Goal: Task Accomplishment & Management: Complete application form

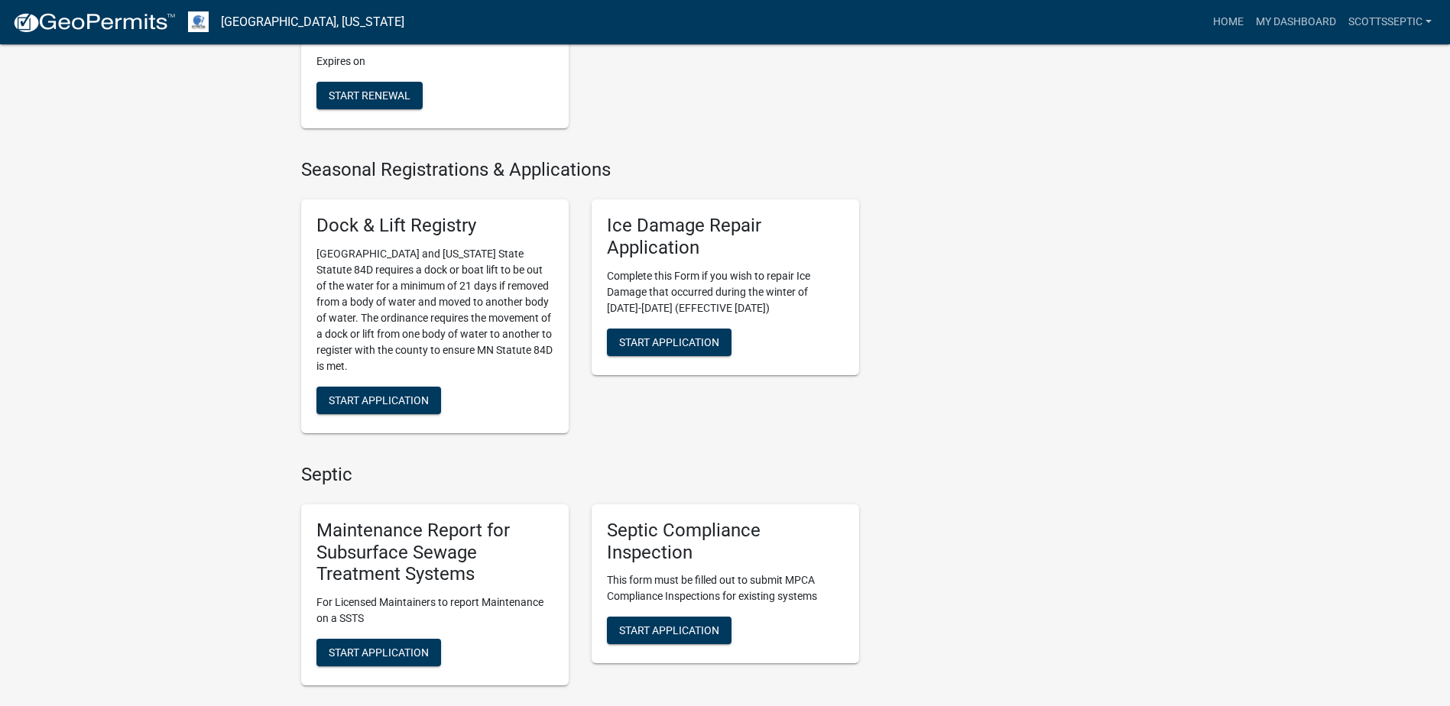
scroll to position [917, 0]
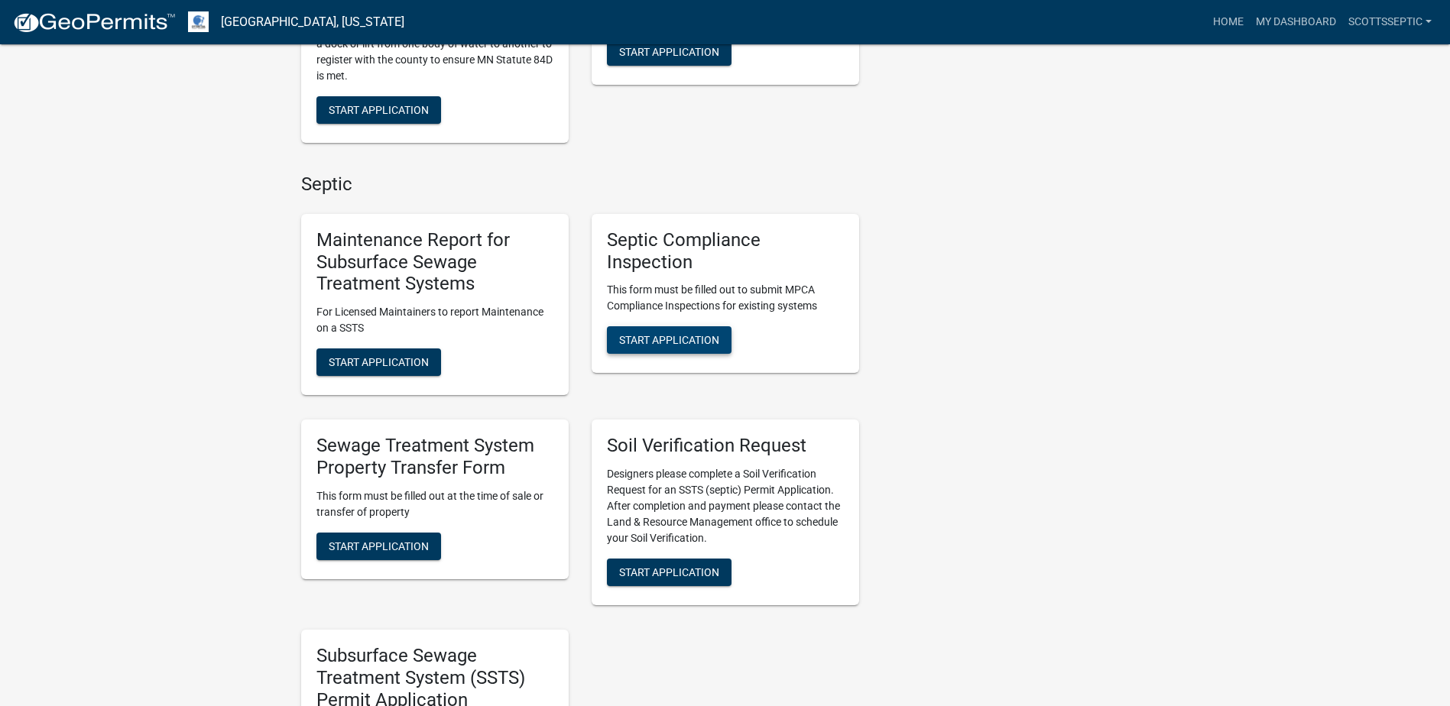
click at [654, 340] on span "Start Application" at bounding box center [669, 340] width 100 height 12
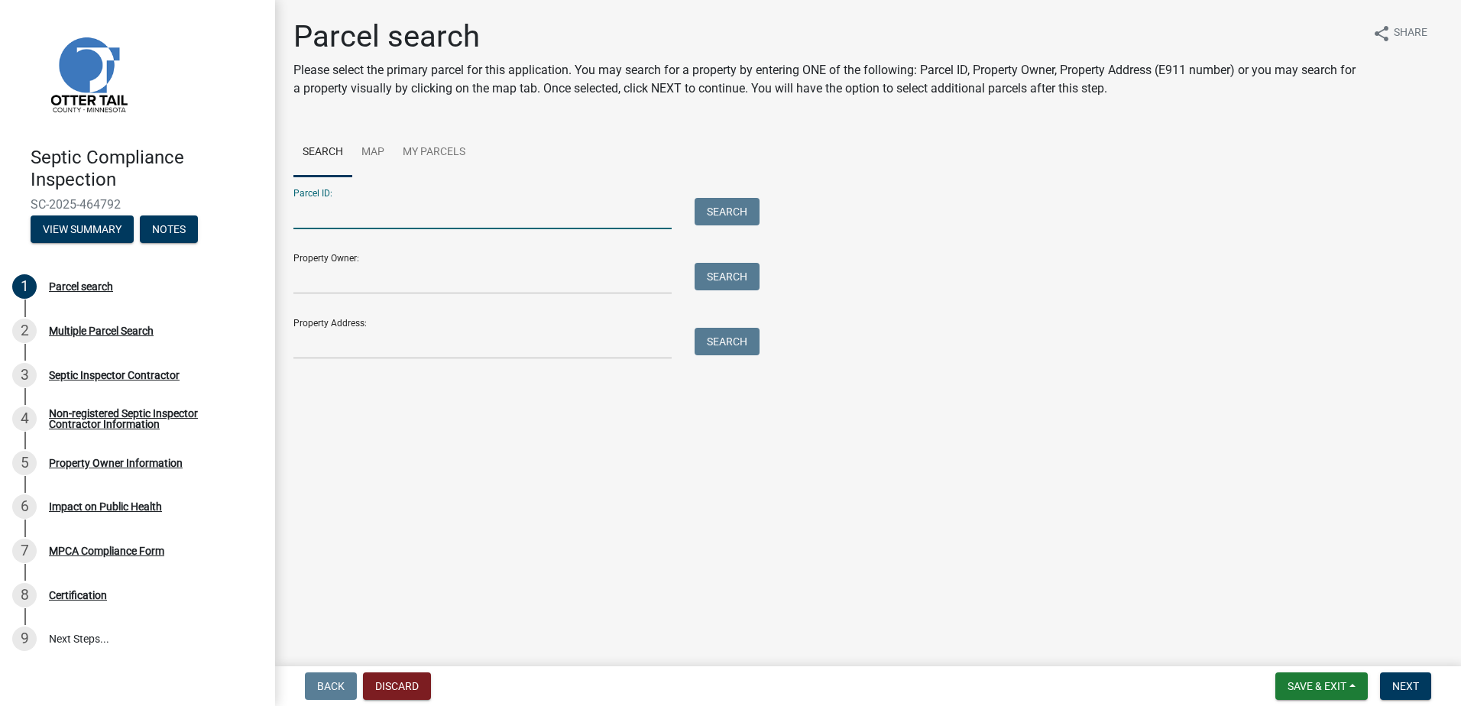
drag, startPoint x: 339, startPoint y: 214, endPoint x: 368, endPoint y: 201, distance: 31.8
click at [339, 214] on input "Parcel ID:" at bounding box center [482, 213] width 378 height 31
type input "32000990378000"
click at [731, 215] on button "Search" at bounding box center [727, 212] width 65 height 28
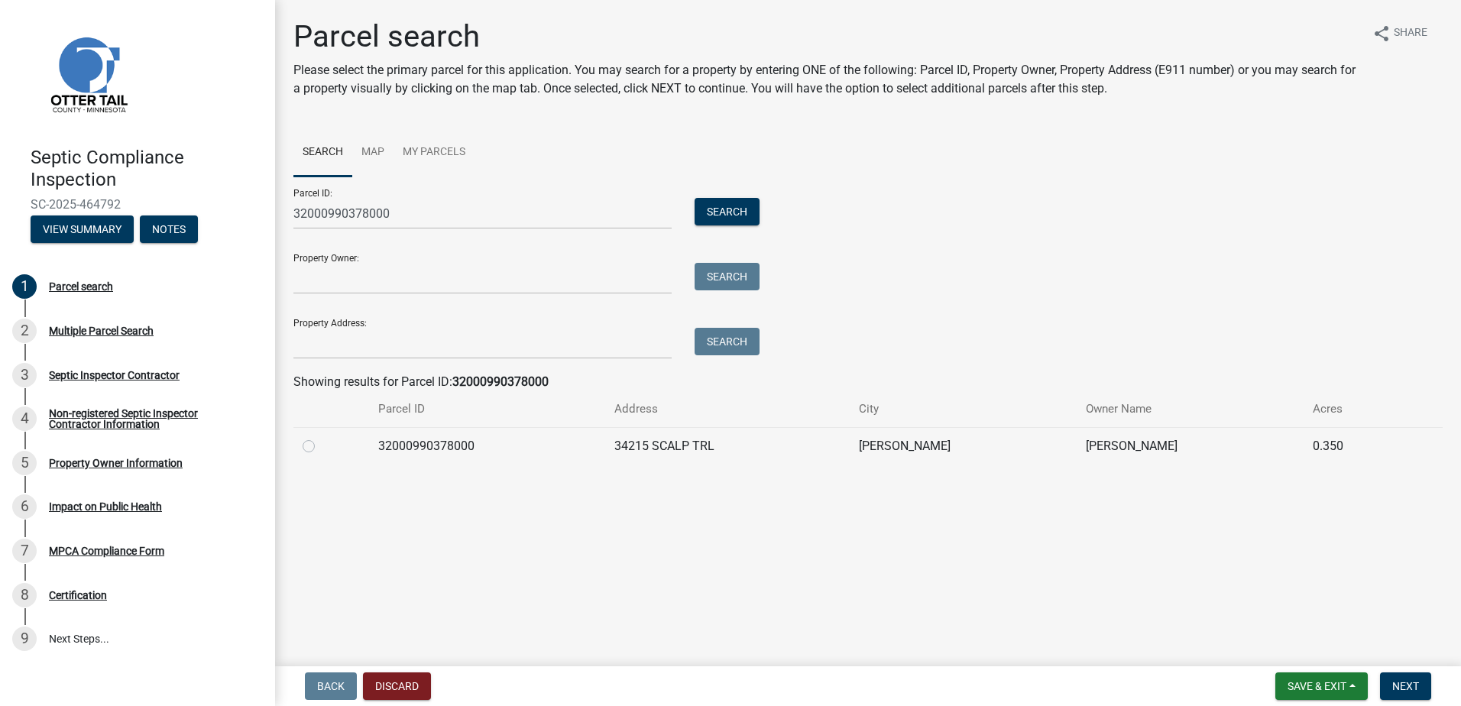
click at [321, 437] on label at bounding box center [321, 437] width 0 height 0
click at [321, 447] on input "radio" at bounding box center [326, 442] width 10 height 10
radio input "true"
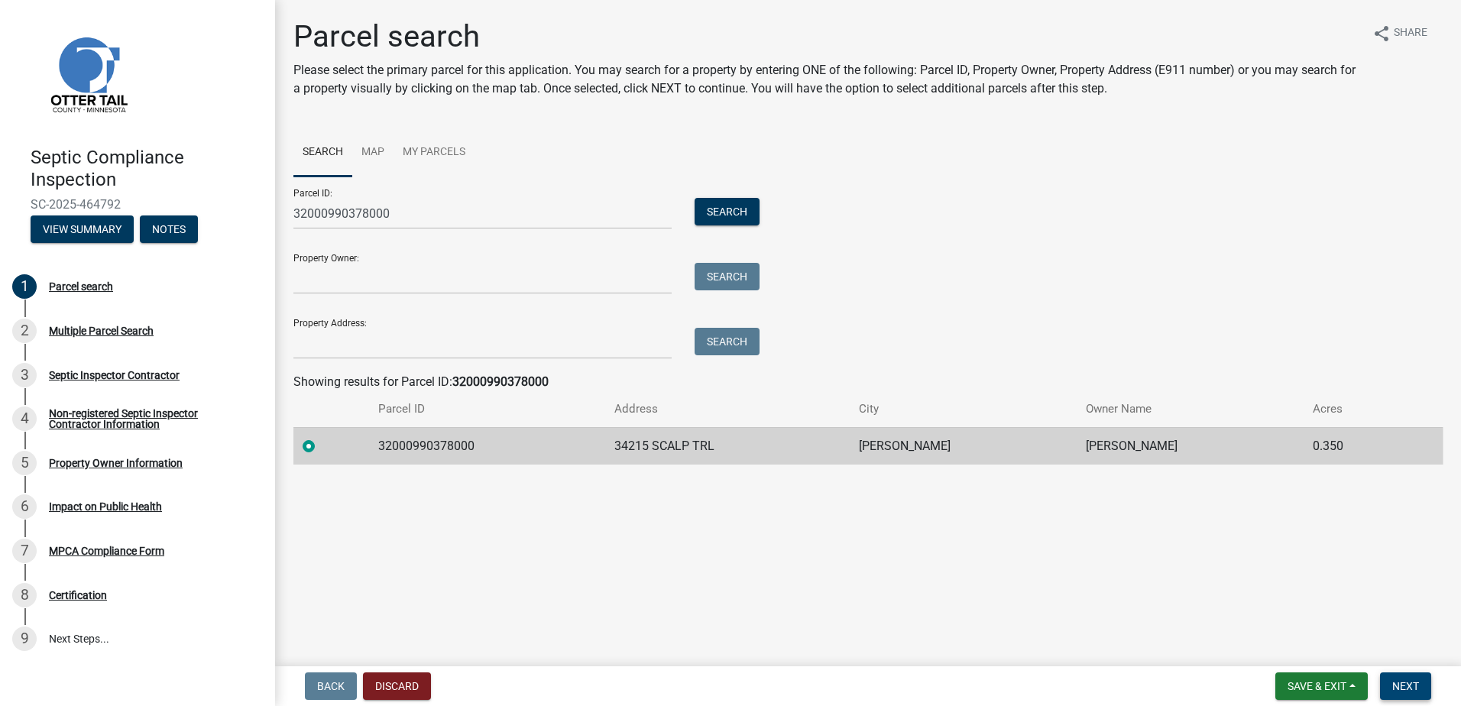
click at [1414, 688] on span "Next" at bounding box center [1405, 686] width 27 height 12
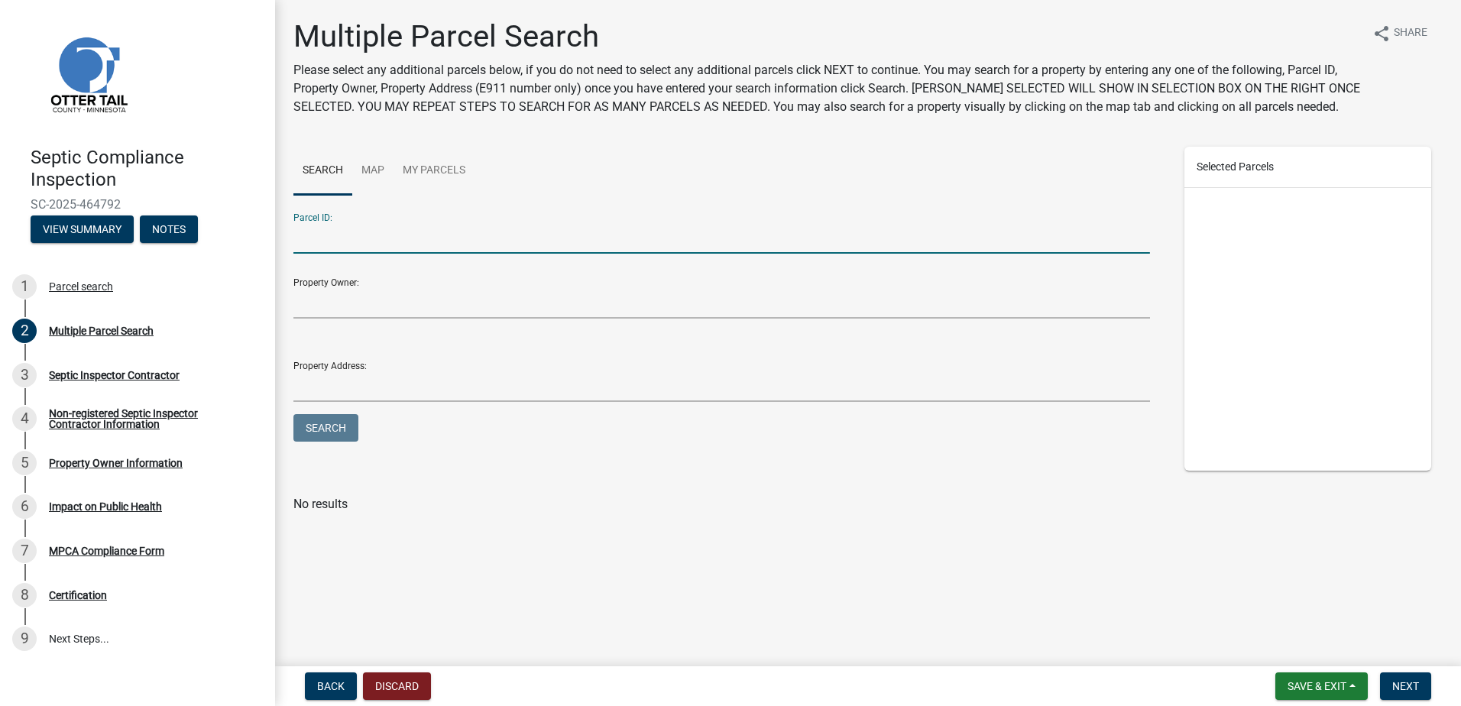
drag, startPoint x: 324, startPoint y: 248, endPoint x: 469, endPoint y: 205, distance: 151.4
click at [326, 245] on input "Parcel ID:" at bounding box center [721, 237] width 857 height 31
type input "32000990377000"
click at [336, 429] on button "Search" at bounding box center [325, 428] width 65 height 28
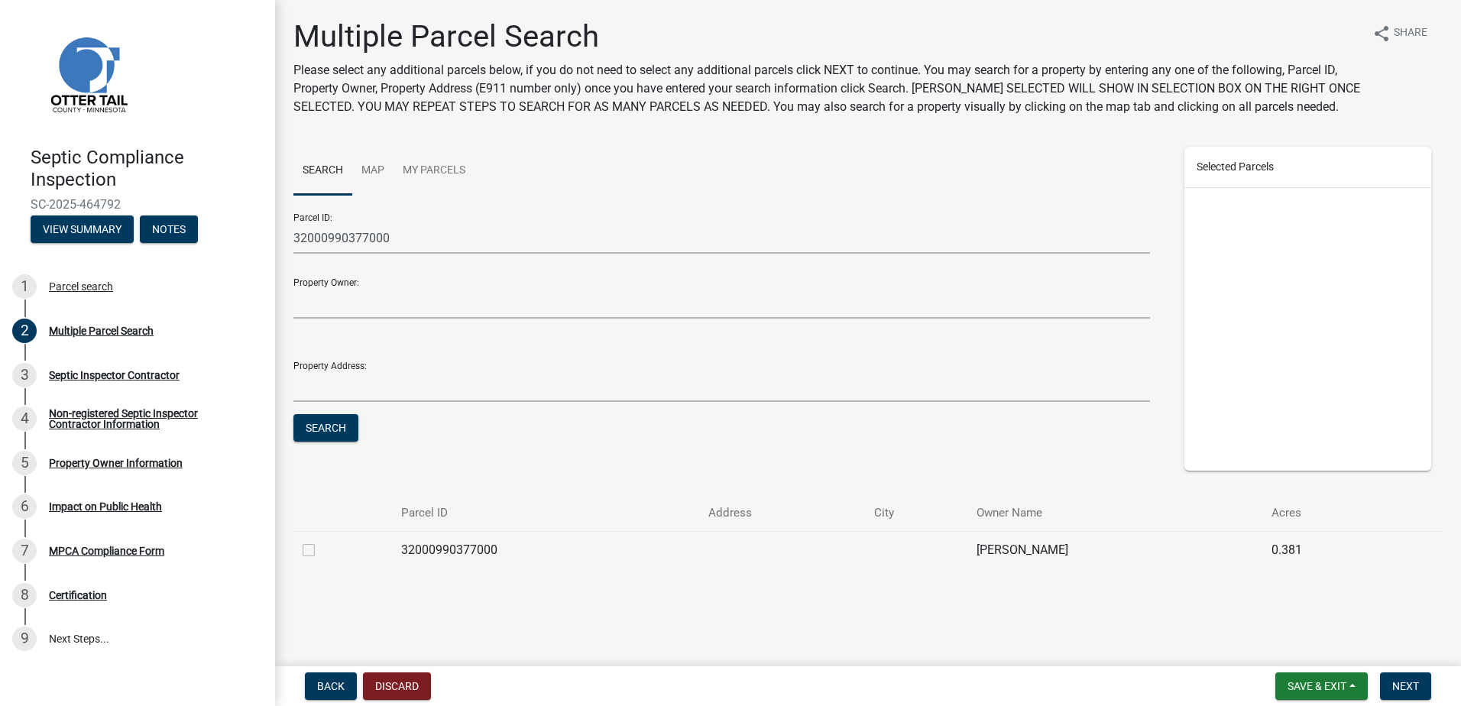
click at [315, 551] on div at bounding box center [343, 550] width 80 height 18
click at [321, 541] on label at bounding box center [321, 541] width 0 height 0
click at [321, 550] on input "checkbox" at bounding box center [326, 546] width 10 height 10
checkbox input "true"
click at [1414, 687] on span "Next" at bounding box center [1405, 686] width 27 height 12
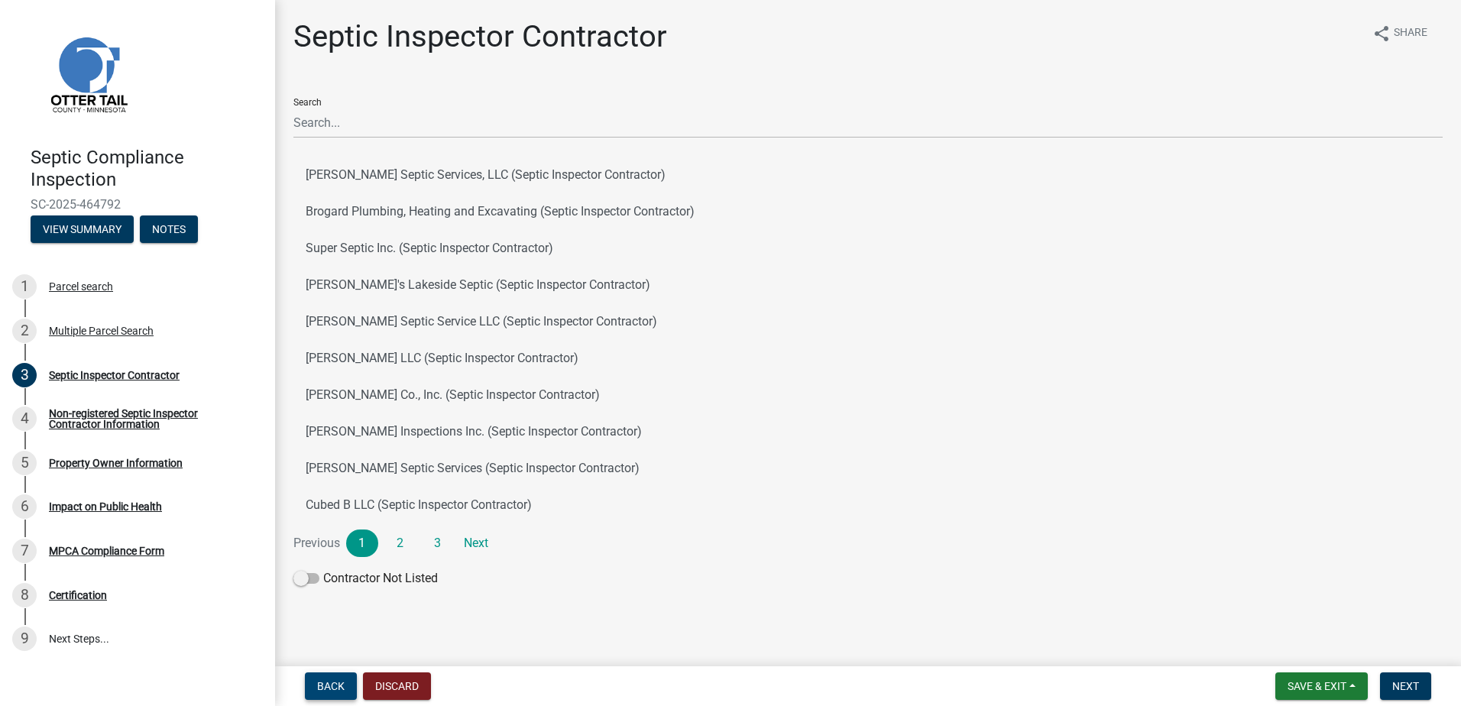
click at [330, 686] on span "Back" at bounding box center [331, 686] width 28 height 12
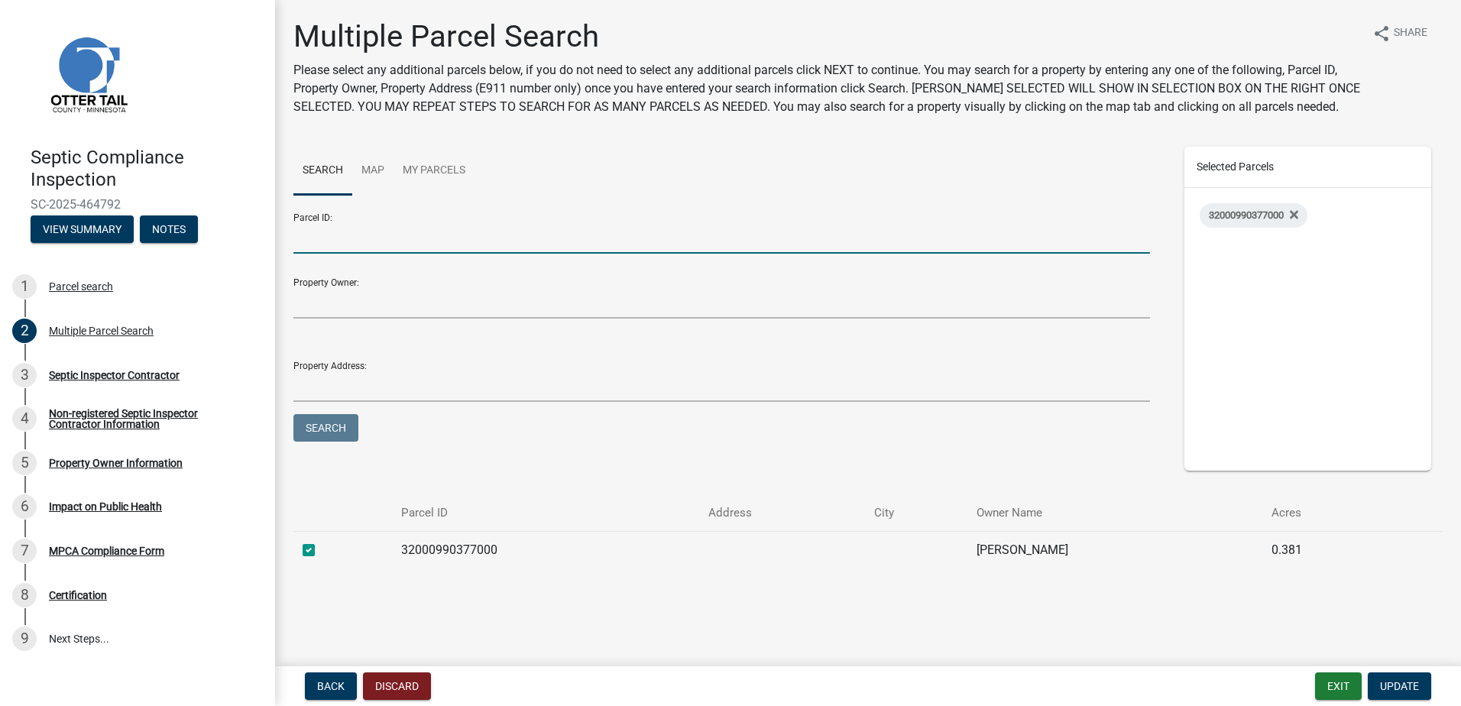
drag, startPoint x: 302, startPoint y: 251, endPoint x: 323, endPoint y: 235, distance: 26.6
click at [303, 247] on input "Parcel ID:" at bounding box center [721, 237] width 857 height 31
type input "32000070055005"
click at [321, 429] on button "Search" at bounding box center [325, 428] width 65 height 28
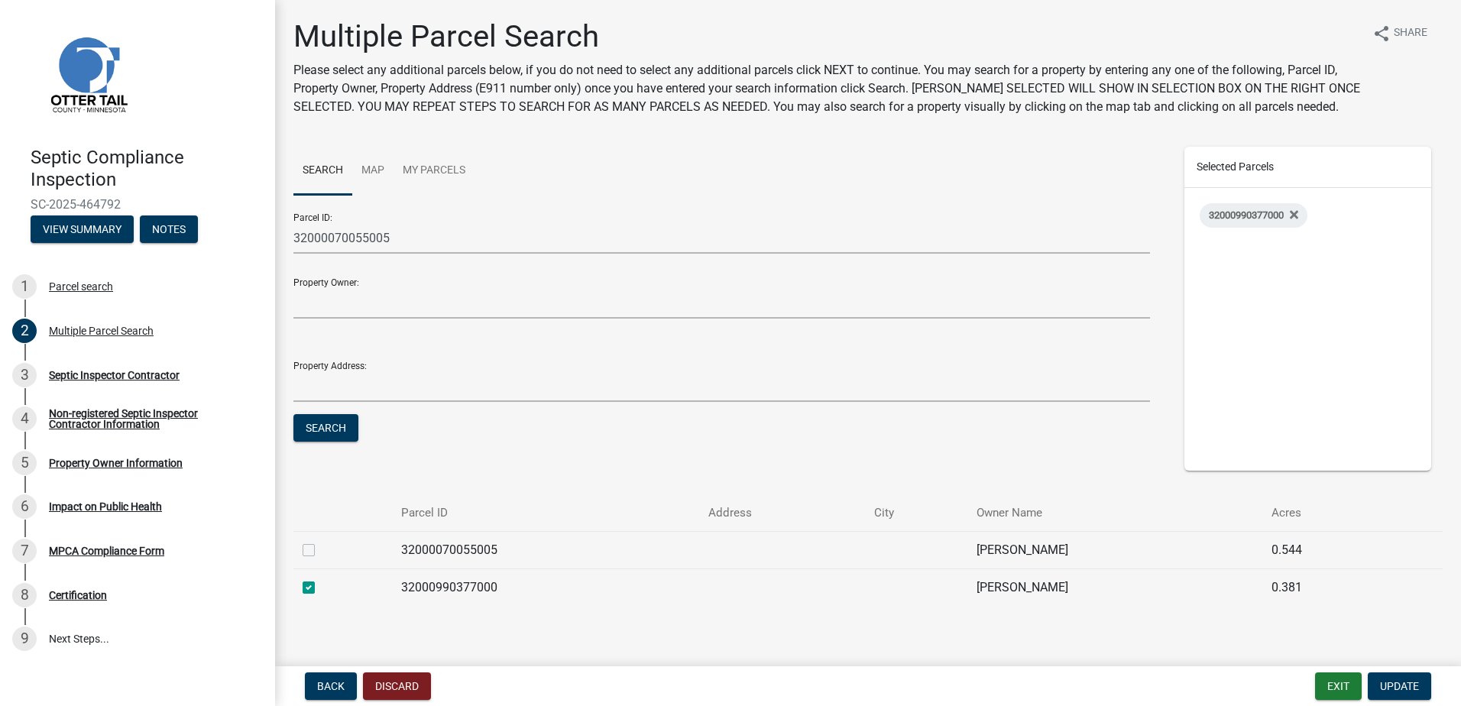
click at [321, 541] on label at bounding box center [321, 541] width 0 height 0
click at [321, 549] on input "checkbox" at bounding box center [326, 546] width 10 height 10
checkbox input "true"
click at [1406, 691] on span "Update" at bounding box center [1399, 686] width 39 height 12
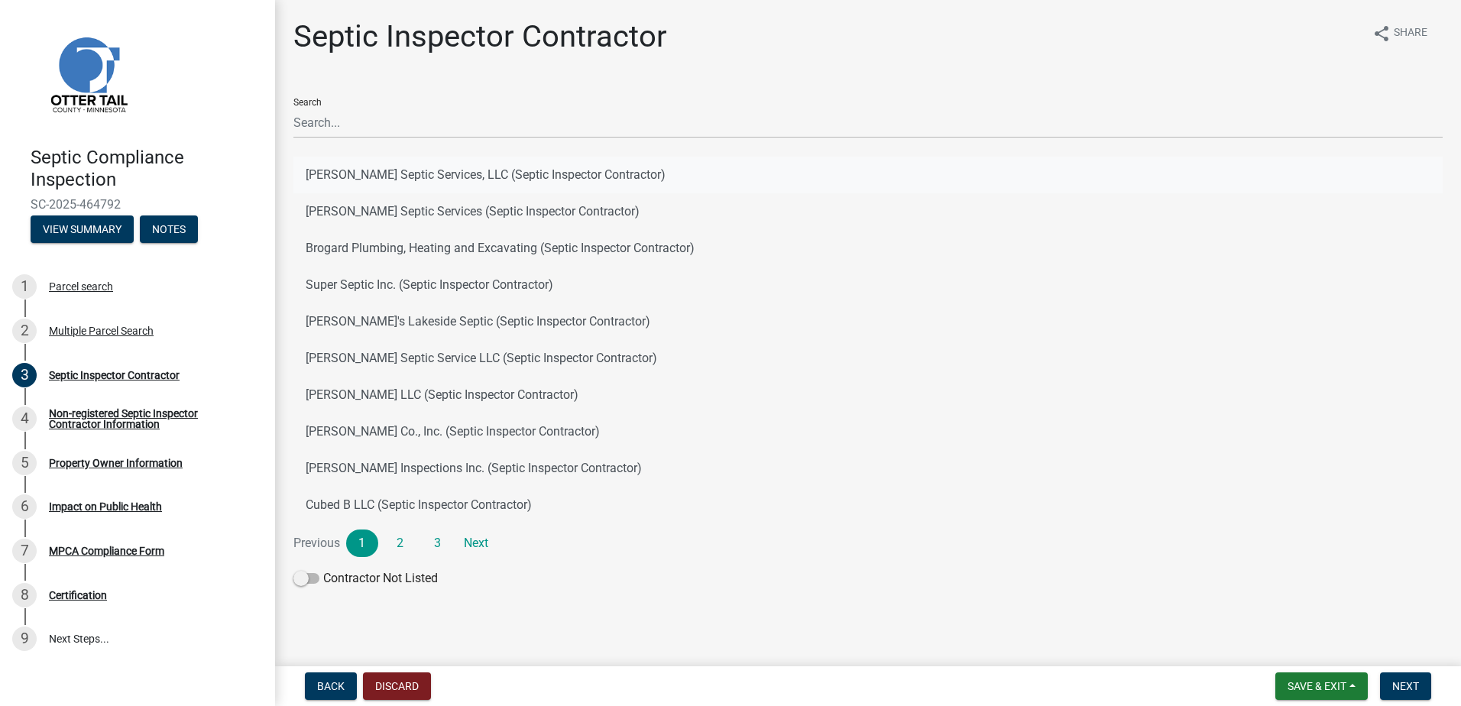
click at [384, 167] on button "[PERSON_NAME] Septic Services, LLC (Septic Inspector Contractor)" at bounding box center [867, 175] width 1149 height 37
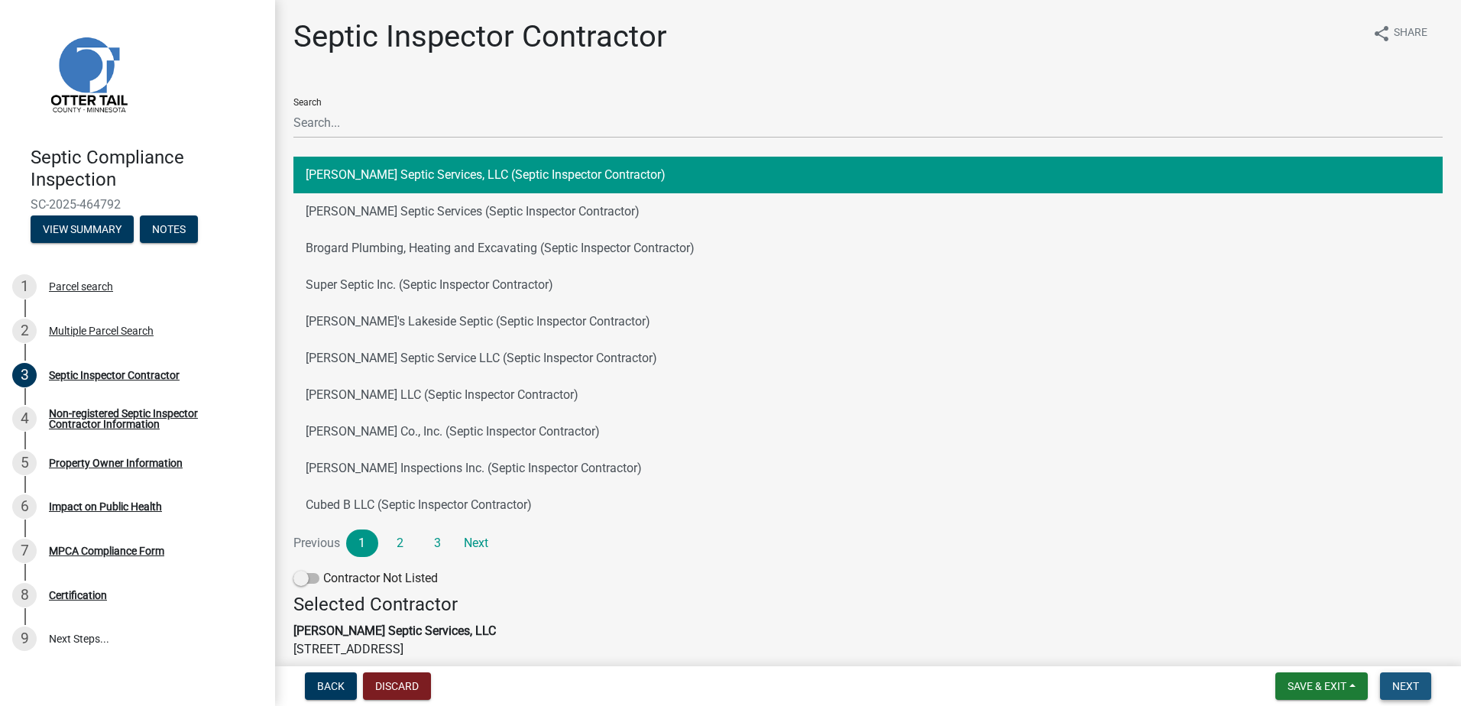
drag, startPoint x: 1412, startPoint y: 683, endPoint x: 1399, endPoint y: 671, distance: 17.3
click at [1411, 683] on span "Next" at bounding box center [1405, 686] width 27 height 12
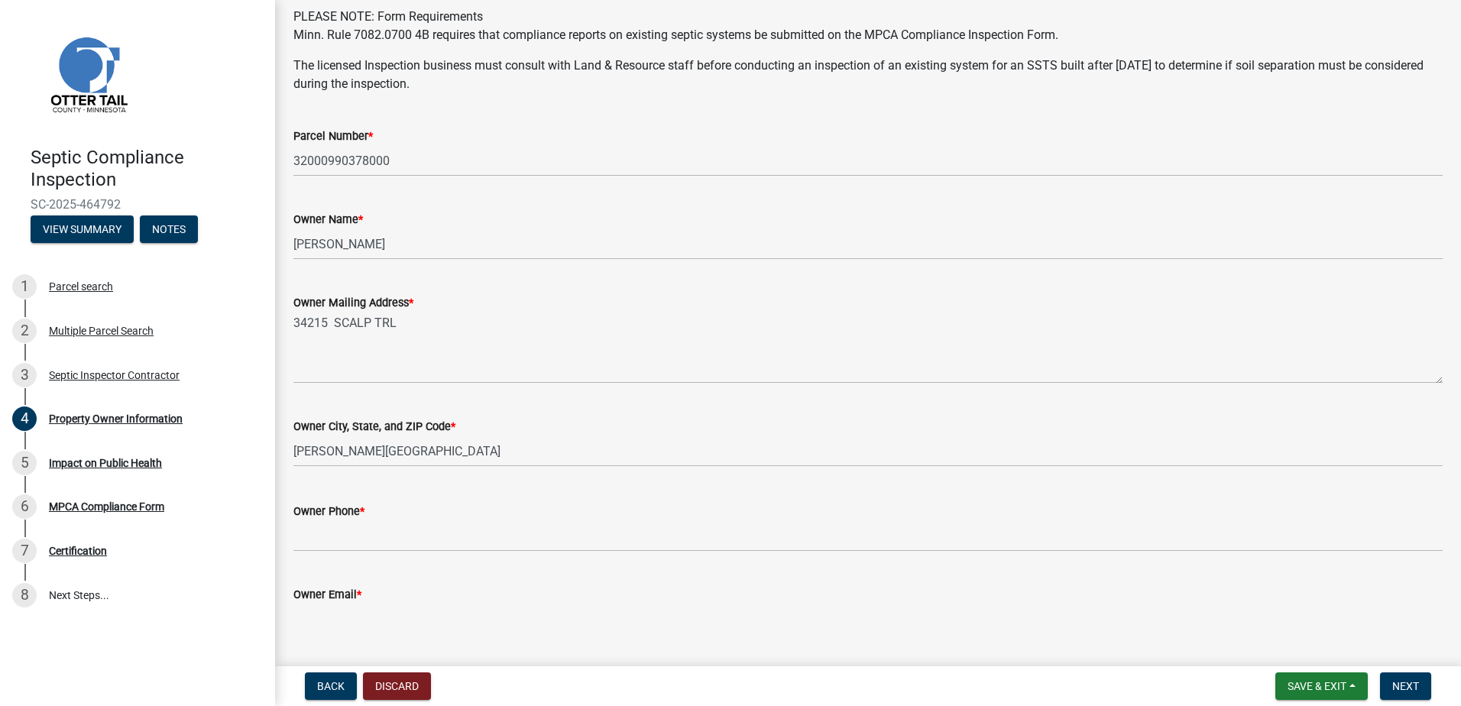
scroll to position [153, 0]
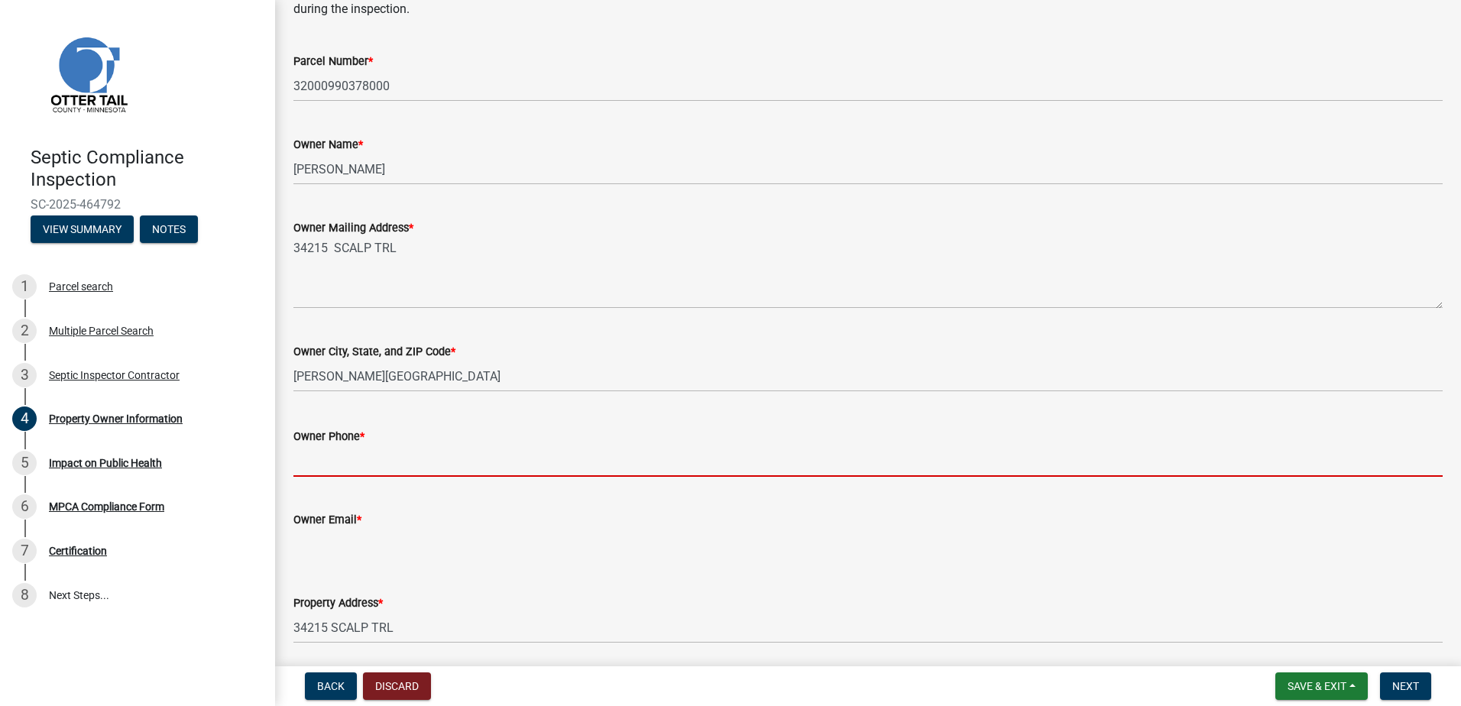
click at [344, 463] on input "Owner Phone *" at bounding box center [867, 461] width 1149 height 31
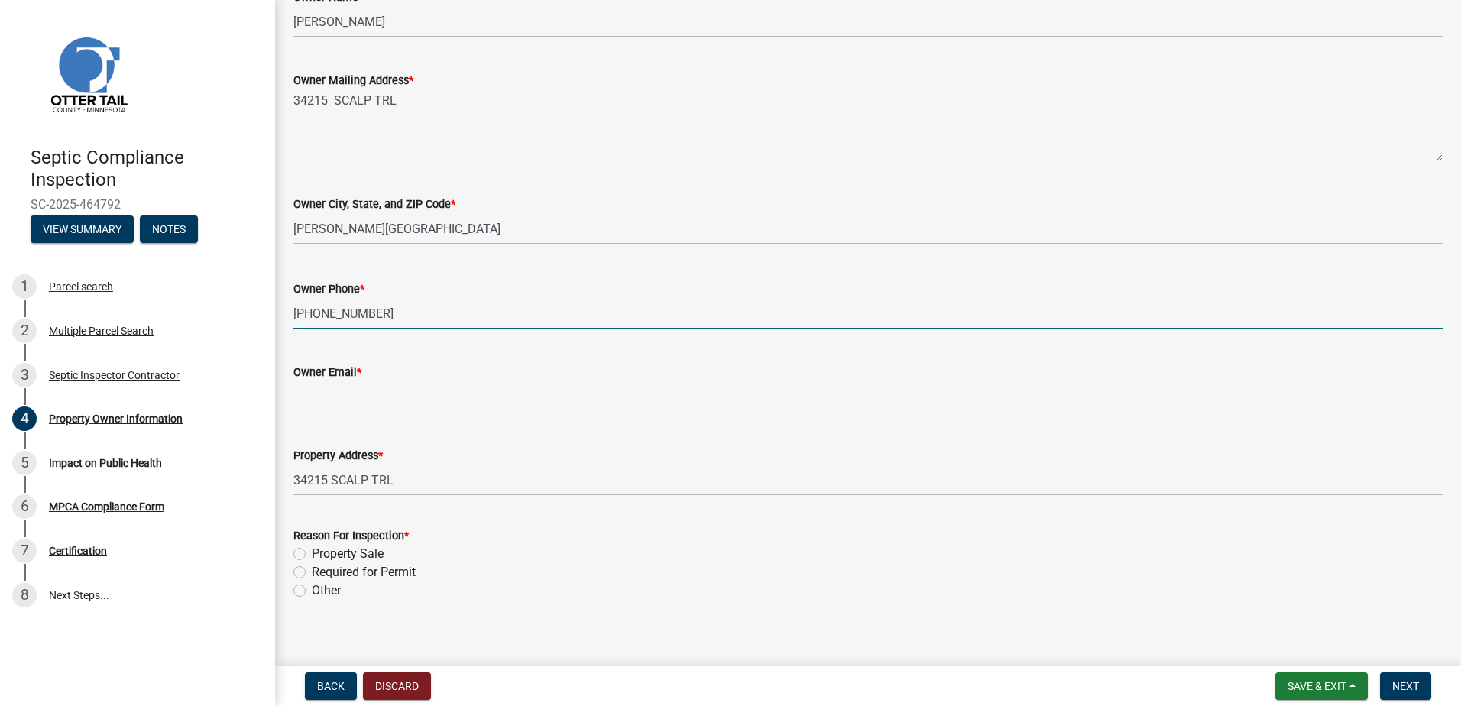
scroll to position [313, 0]
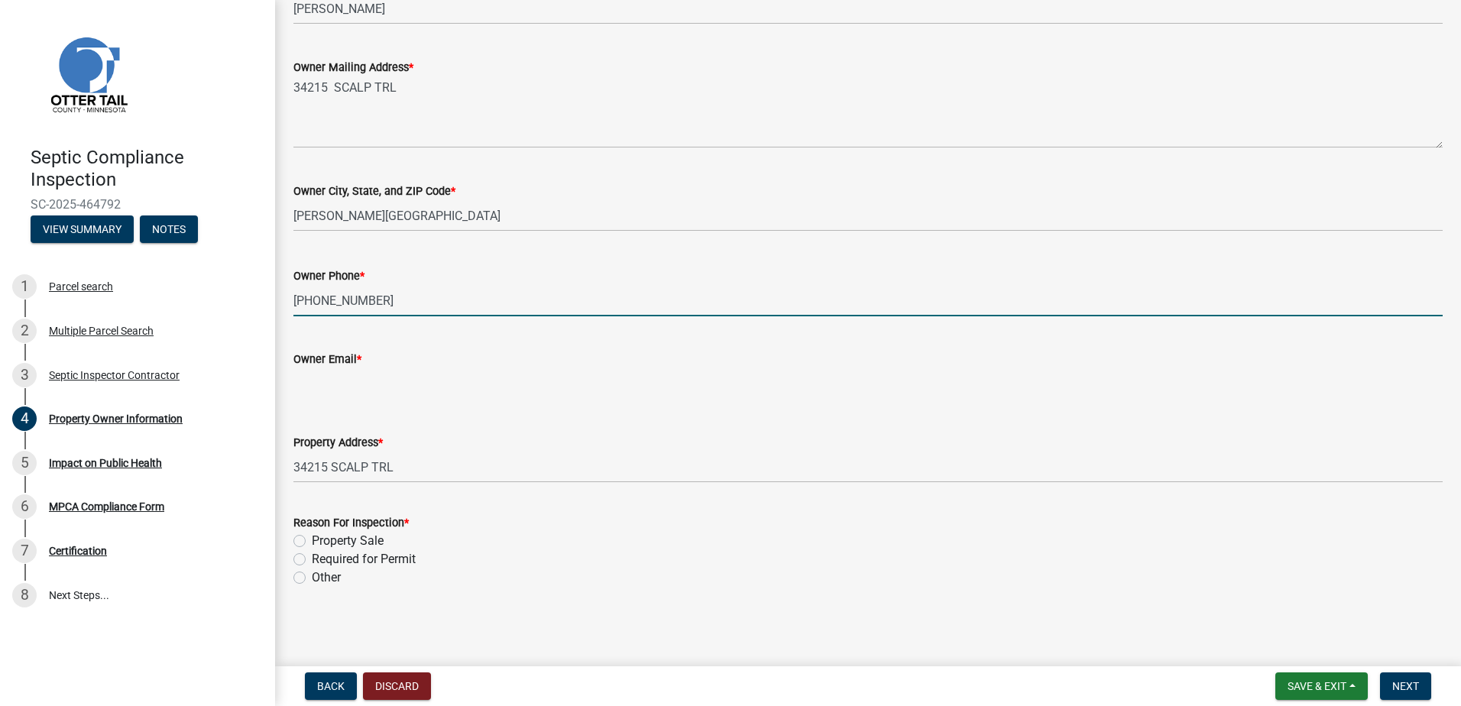
type input "[PHONE_NUMBER]"
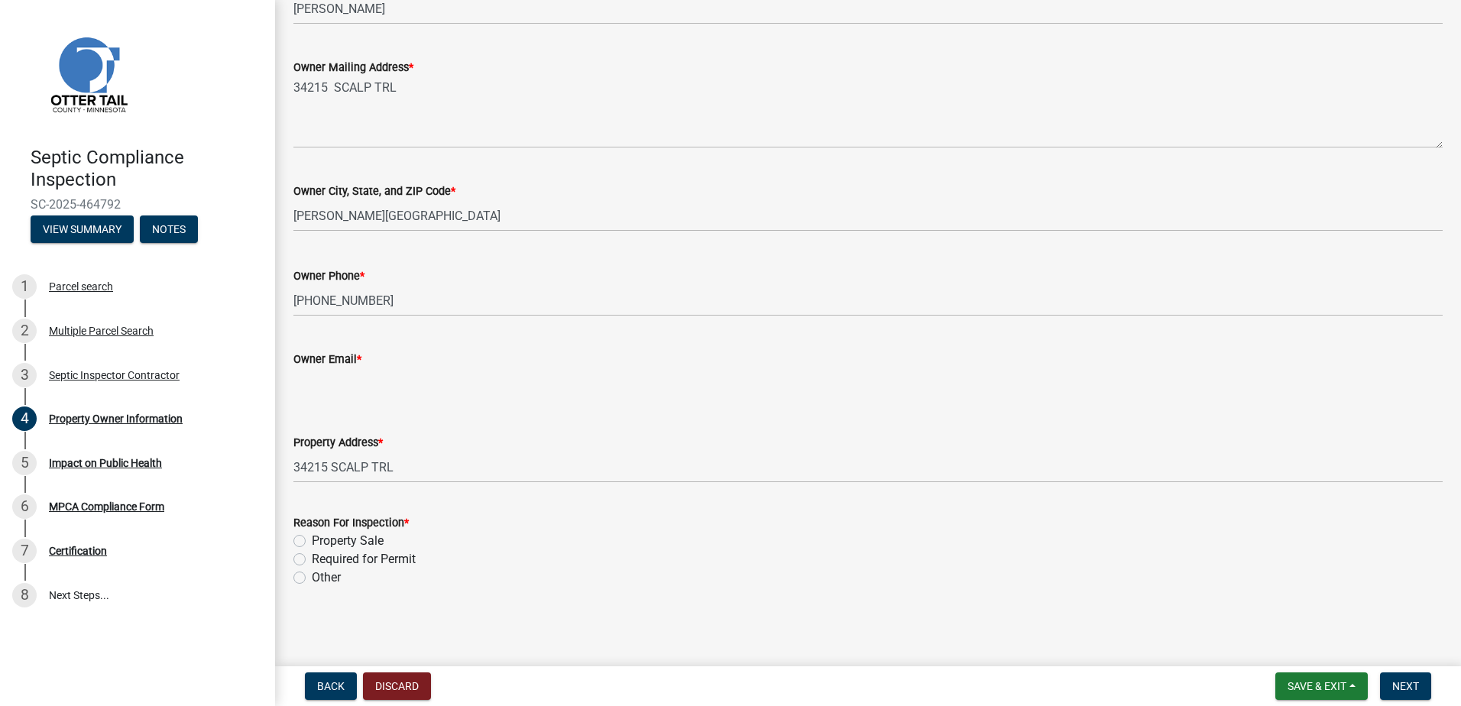
drag, startPoint x: 303, startPoint y: 388, endPoint x: 316, endPoint y: 384, distance: 12.8
click at [303, 388] on input "Owner Email *" at bounding box center [867, 383] width 1149 height 31
type input "[EMAIL_ADDRESS][PERSON_NAME][DOMAIN_NAME]"
click at [312, 559] on label "Required for Permit" at bounding box center [364, 559] width 104 height 18
click at [312, 559] on input "Required for Permit" at bounding box center [317, 555] width 10 height 10
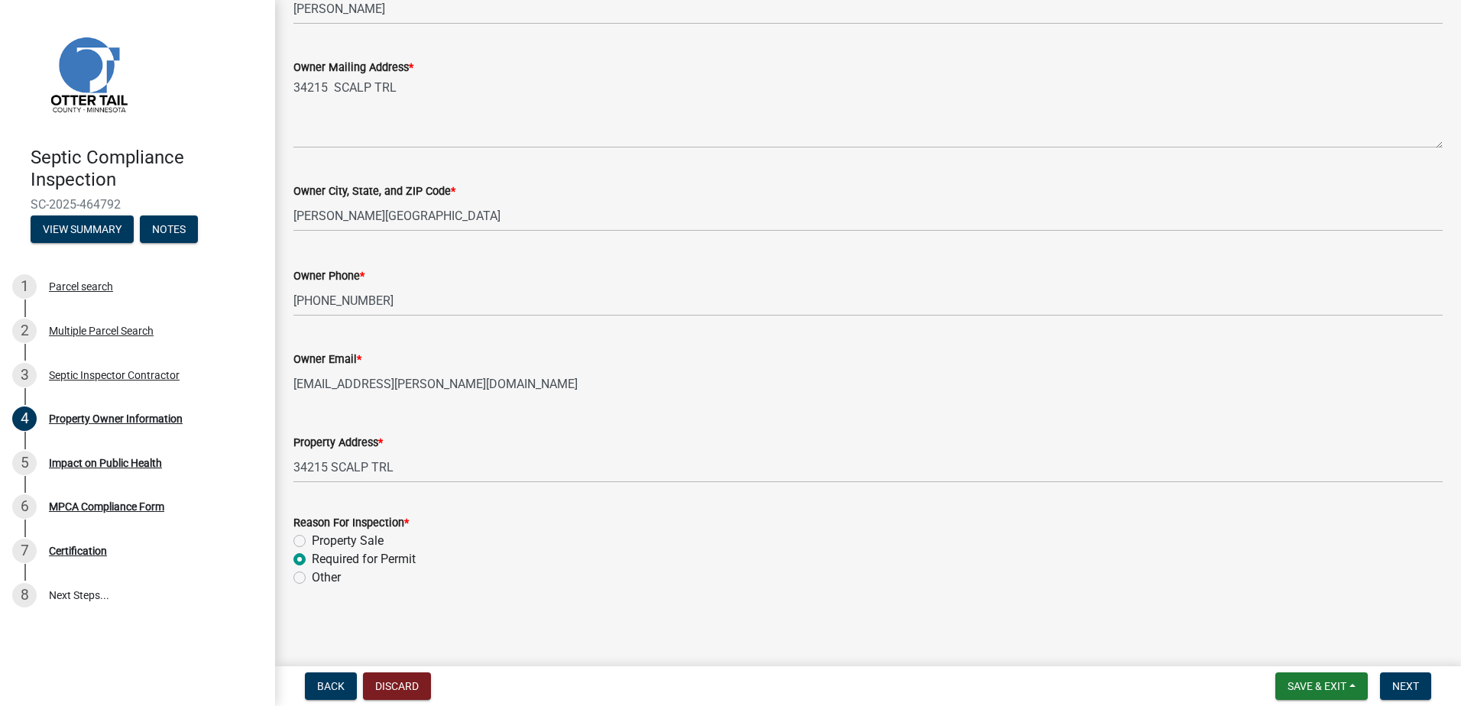
radio input "true"
click at [1412, 679] on button "Next" at bounding box center [1405, 687] width 51 height 28
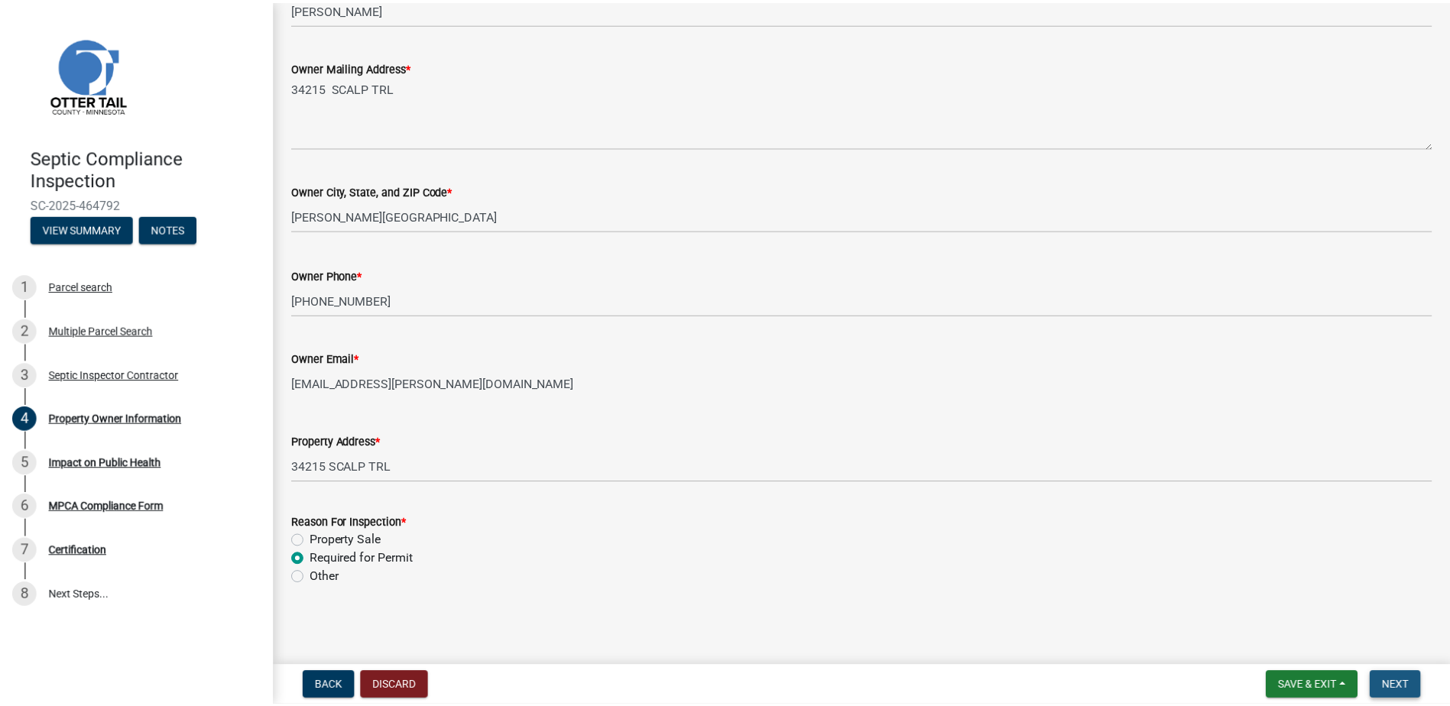
scroll to position [0, 0]
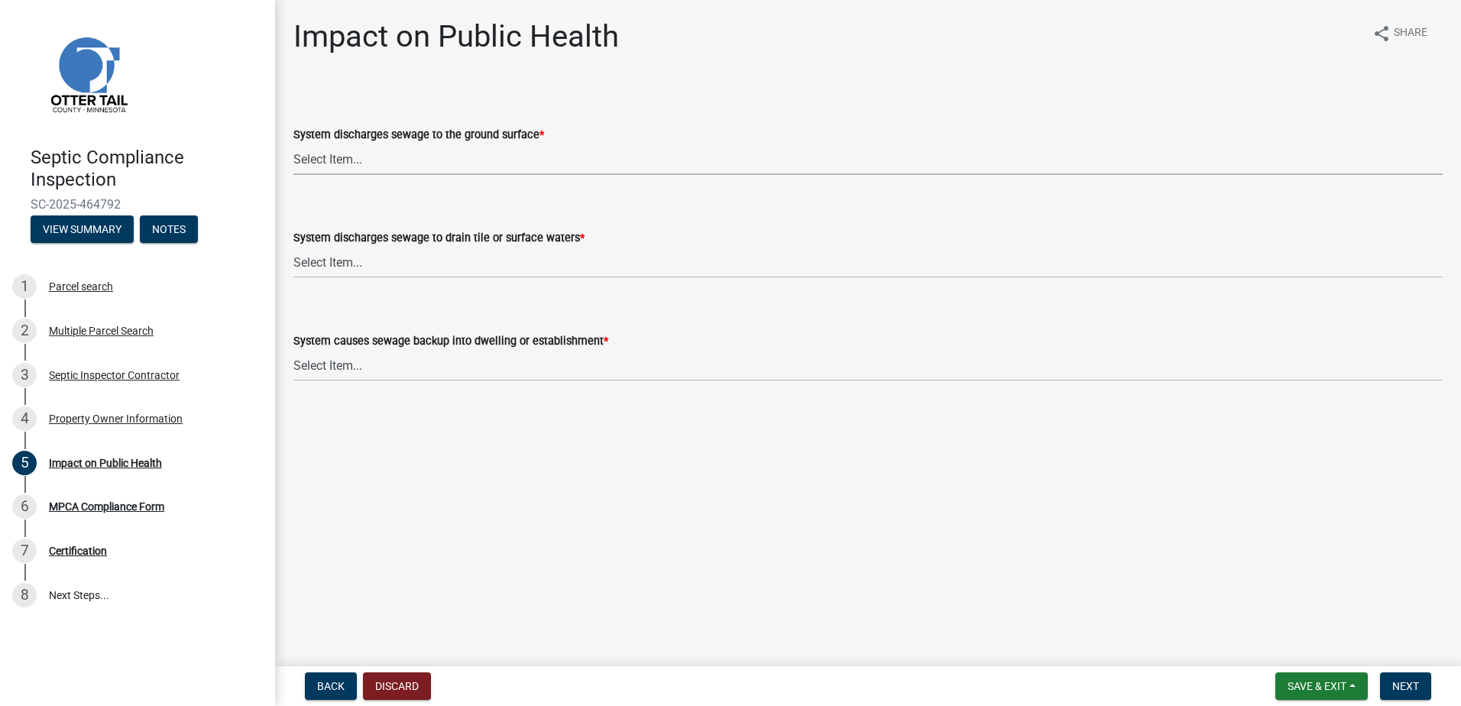
click at [348, 165] on select "Select Item... Yes No" at bounding box center [867, 159] width 1149 height 31
click at [293, 144] on select "Select Item... Yes No" at bounding box center [867, 159] width 1149 height 31
select select "9c5ef684-d0d4-4879-ab12-905ddbd81a72"
click at [322, 263] on select "Select Item... Yes No" at bounding box center [867, 262] width 1149 height 31
click at [293, 247] on select "Select Item... Yes No" at bounding box center [867, 262] width 1149 height 31
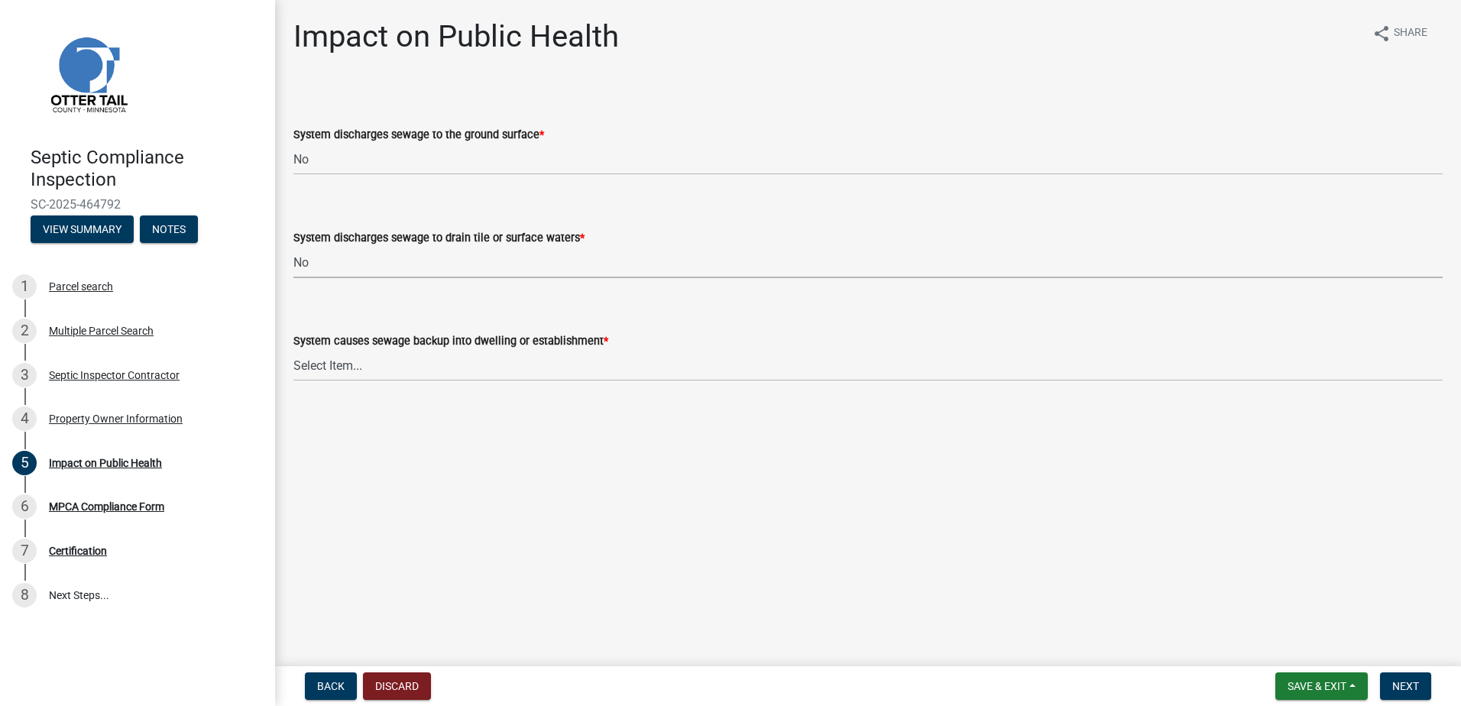
select select "7d491a2b-e9f0-4952-b474-53ca749b22af"
click at [319, 369] on select "Select Item... Yes No" at bounding box center [867, 365] width 1149 height 31
click at [293, 350] on select "Select Item... Yes No" at bounding box center [867, 365] width 1149 height 31
select select "6e07b46b-a403-4f3e-b4fc-218acc732c01"
click at [1400, 690] on span "Next" at bounding box center [1405, 686] width 27 height 12
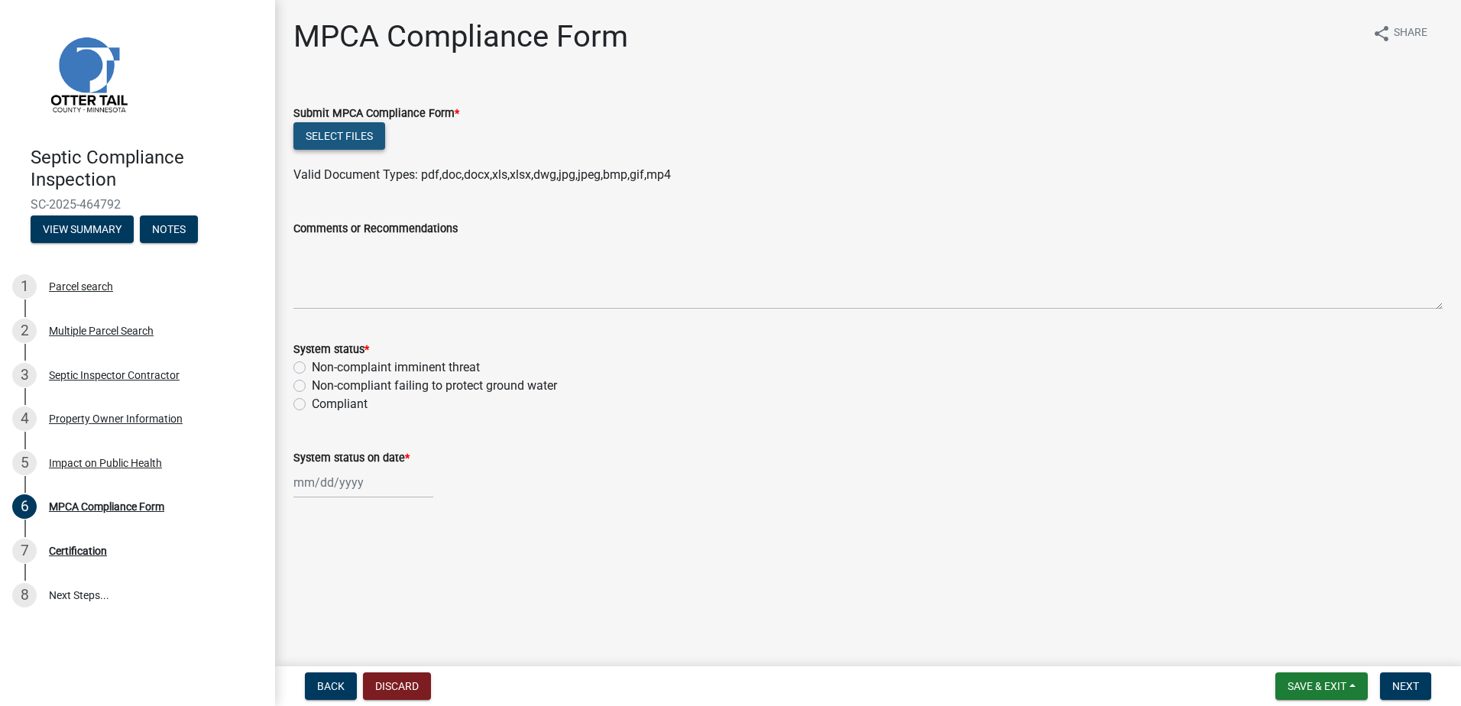
click at [320, 141] on button "Select files" at bounding box center [339, 136] width 92 height 28
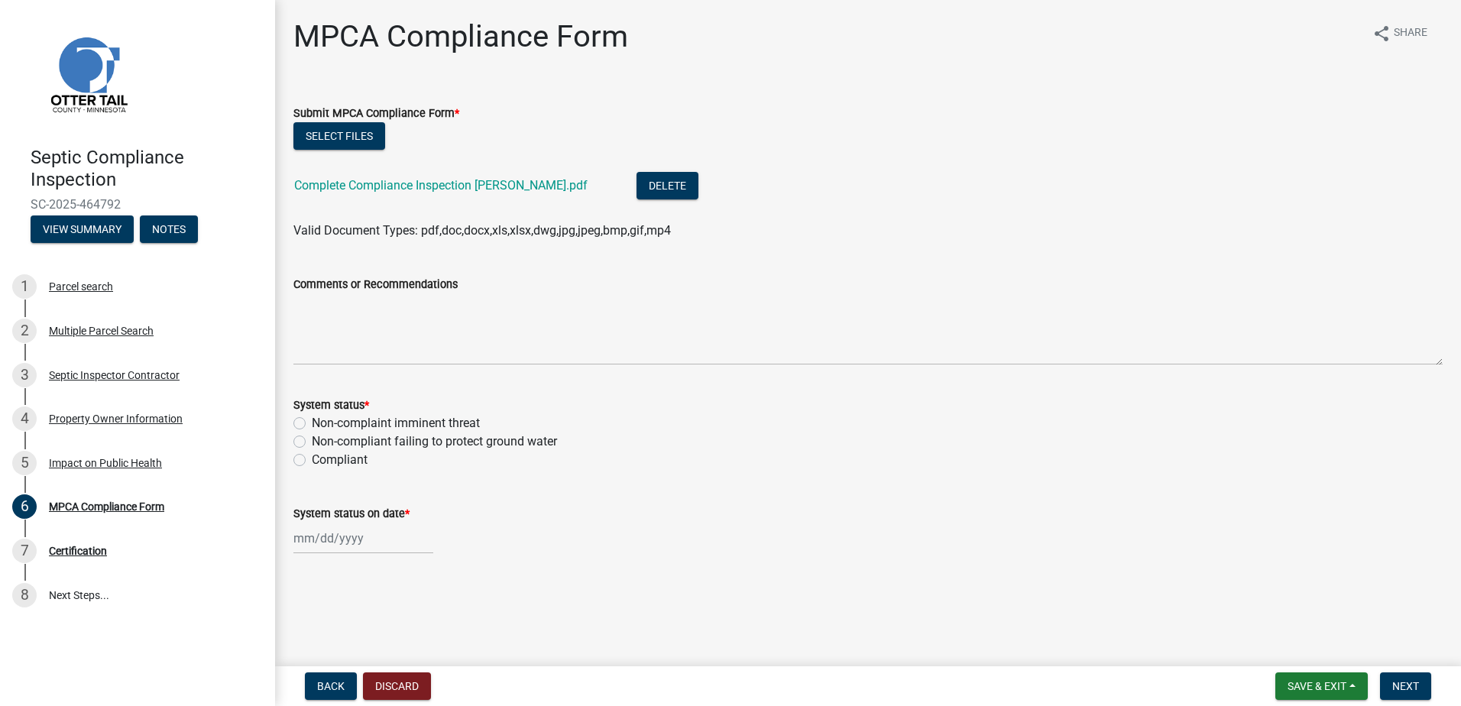
click at [312, 423] on label "Non-complaint imminent threat" at bounding box center [396, 423] width 168 height 18
click at [312, 423] on input "Non-complaint imminent threat" at bounding box center [317, 419] width 10 height 10
radio input "true"
select select "8"
select select "2025"
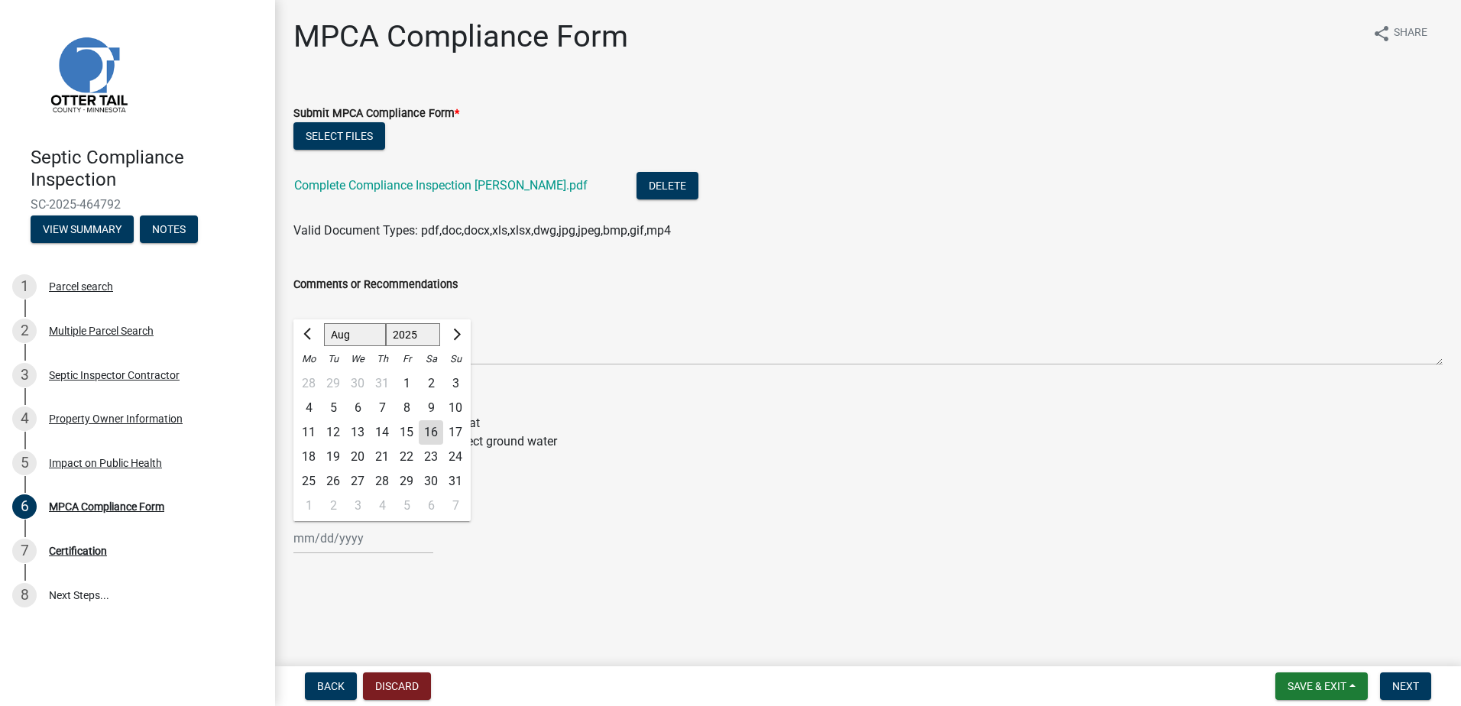
click at [317, 539] on div "[PERSON_NAME] Feb Mar Apr [PERSON_NAME][DATE] Oct Nov [DATE] 1526 1527 1528 152…" at bounding box center [363, 538] width 140 height 31
click at [408, 430] on div "15" at bounding box center [406, 432] width 24 height 24
type input "[DATE]"
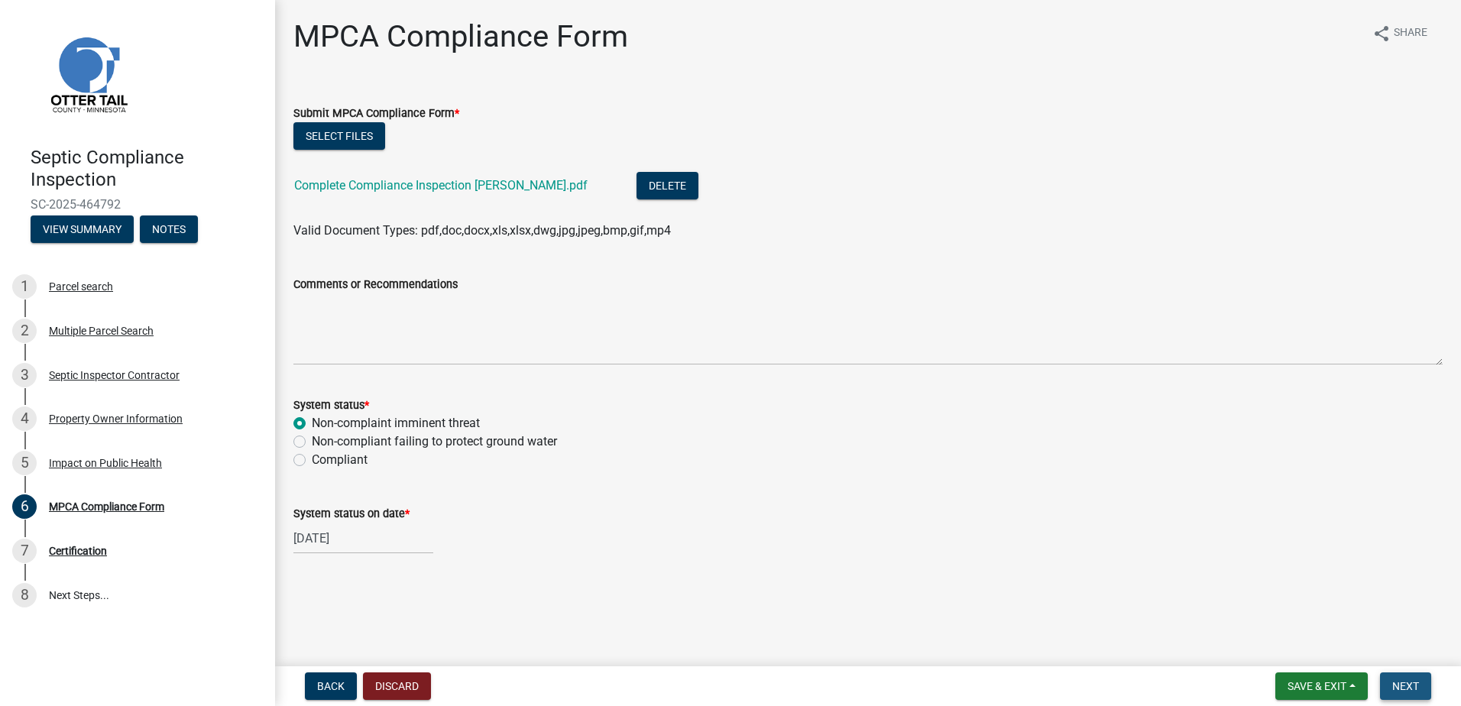
drag, startPoint x: 1405, startPoint y: 680, endPoint x: 1402, endPoint y: 669, distance: 12.1
click at [1405, 680] on span "Next" at bounding box center [1405, 686] width 27 height 12
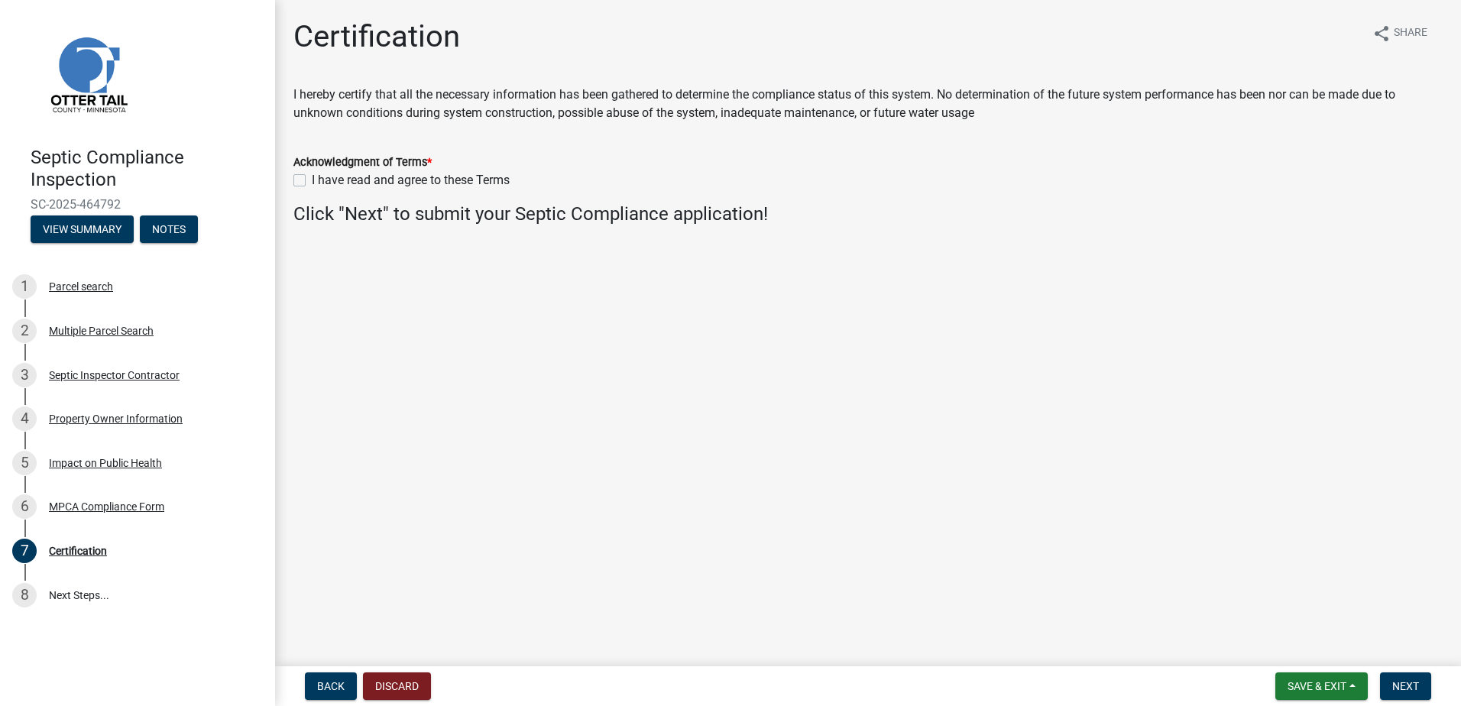
click at [312, 183] on label "I have read and agree to these Terms" at bounding box center [411, 180] width 198 height 18
click at [312, 181] on input "I have read and agree to these Terms" at bounding box center [317, 176] width 10 height 10
checkbox input "true"
click at [1403, 686] on span "Next" at bounding box center [1405, 686] width 27 height 12
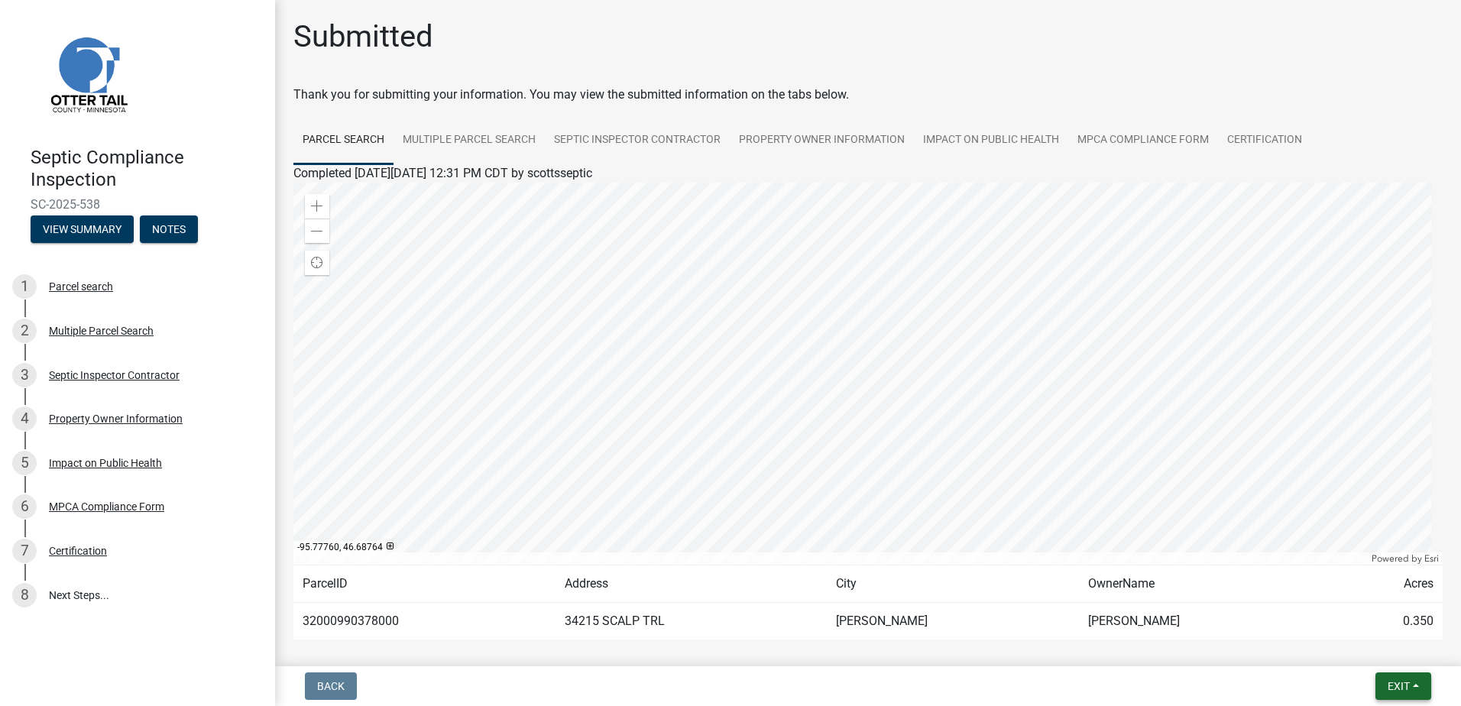
click at [1415, 685] on button "Exit" at bounding box center [1404, 687] width 56 height 28
click at [1344, 647] on button "Save & Exit" at bounding box center [1370, 646] width 122 height 37
